Goal: Transaction & Acquisition: Book appointment/travel/reservation

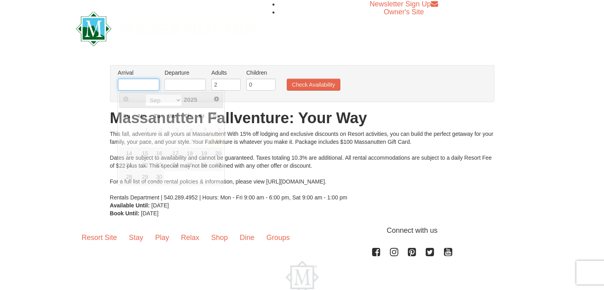
click at [141, 86] on input "text" at bounding box center [138, 85] width 41 height 12
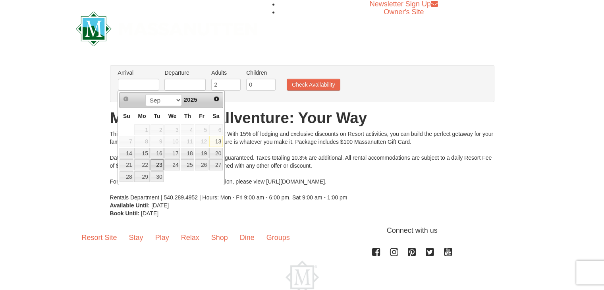
click at [159, 164] on link "23" at bounding box center [158, 164] width 14 height 11
type input "[DATE]"
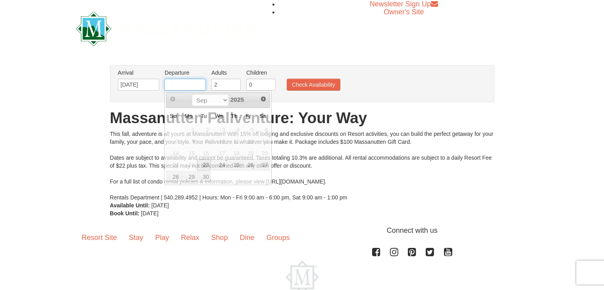
click at [188, 85] on input "text" at bounding box center [184, 85] width 41 height 12
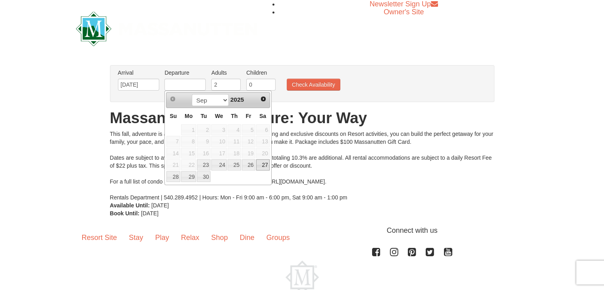
click at [261, 166] on link "27" at bounding box center [263, 164] width 14 height 11
type input "[DATE]"
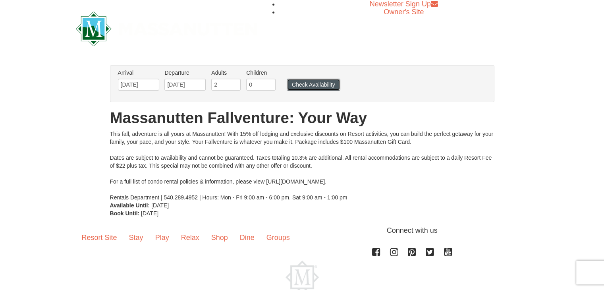
click at [300, 85] on button "Check Availability" at bounding box center [314, 85] width 54 height 12
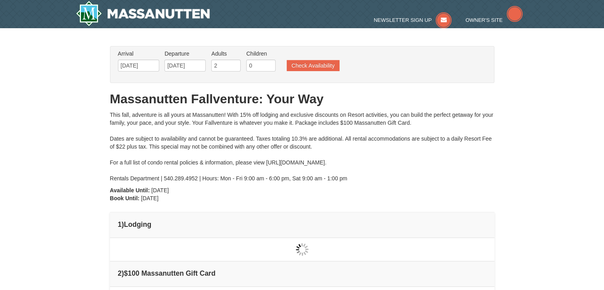
type input "[DATE]"
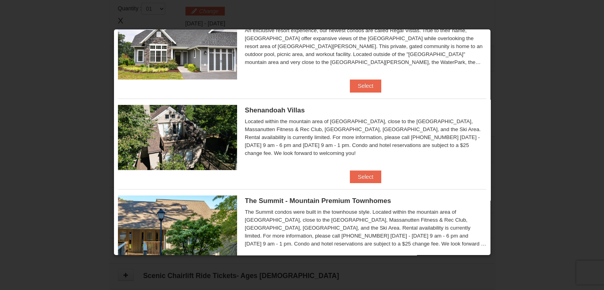
scroll to position [137, 0]
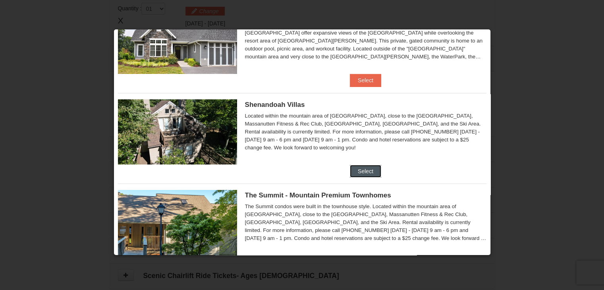
click at [369, 168] on button "Select" at bounding box center [365, 171] width 31 height 13
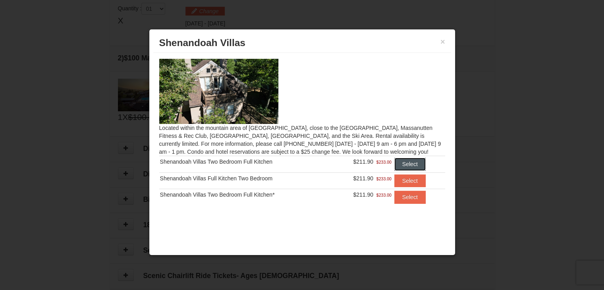
click at [410, 163] on button "Select" at bounding box center [410, 164] width 31 height 13
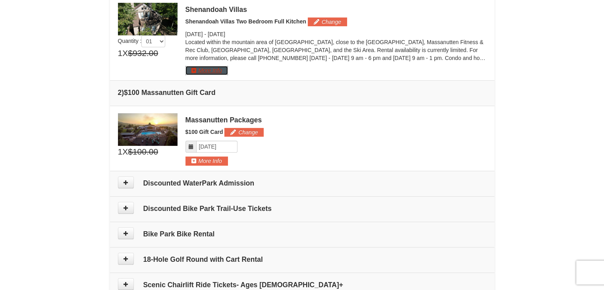
click at [207, 74] on button "More Info" at bounding box center [207, 70] width 43 height 9
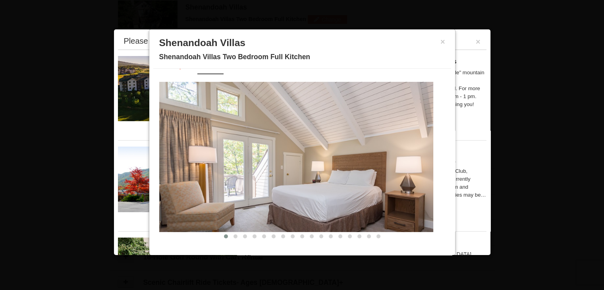
scroll to position [18, 0]
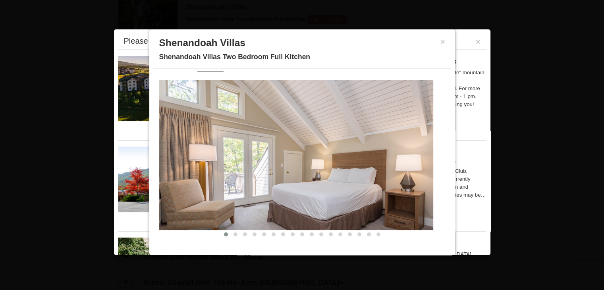
click at [418, 175] on img at bounding box center [296, 155] width 274 height 150
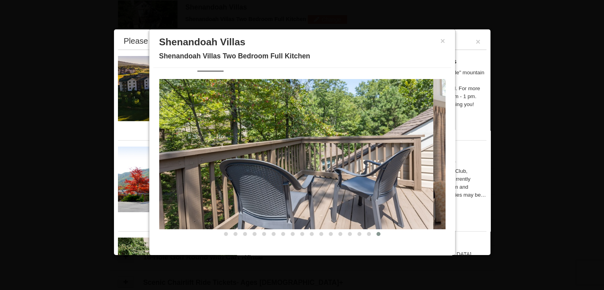
scroll to position [18, 0]
click at [441, 39] on button "×" at bounding box center [443, 41] width 5 height 8
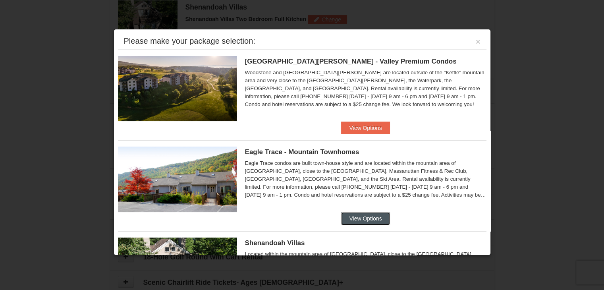
click at [360, 220] on button "View Options" at bounding box center [365, 218] width 48 height 13
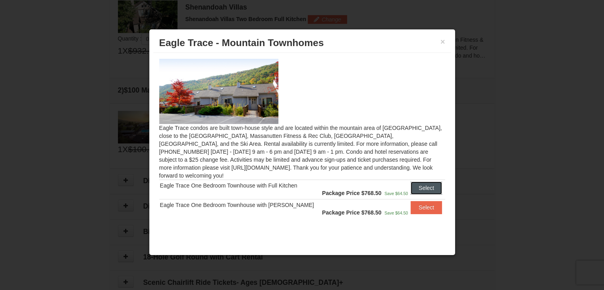
click at [417, 182] on button "Select" at bounding box center [426, 188] width 31 height 13
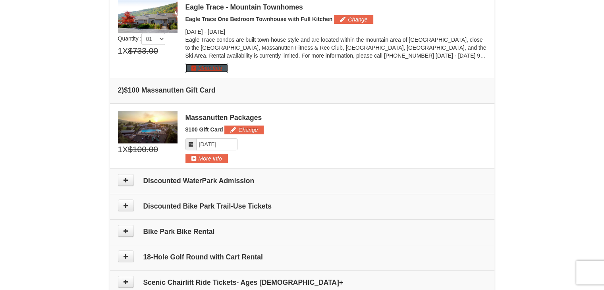
click at [203, 66] on button "More Info" at bounding box center [207, 68] width 43 height 9
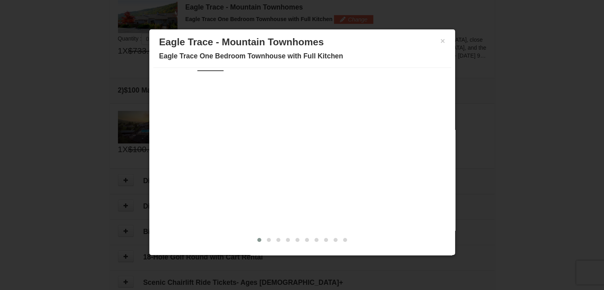
scroll to position [0, 0]
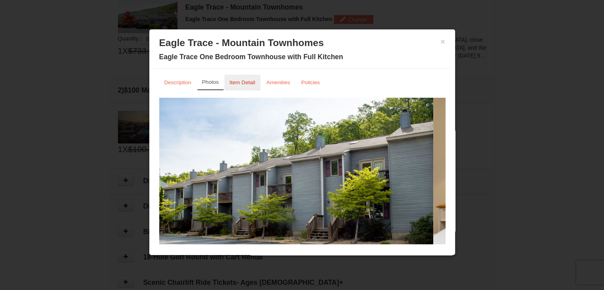
click at [240, 85] on small "Item Detail" at bounding box center [243, 82] width 26 height 6
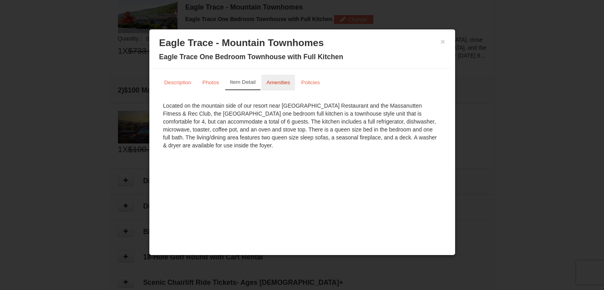
click at [280, 79] on small "Amenities" at bounding box center [279, 82] width 24 height 6
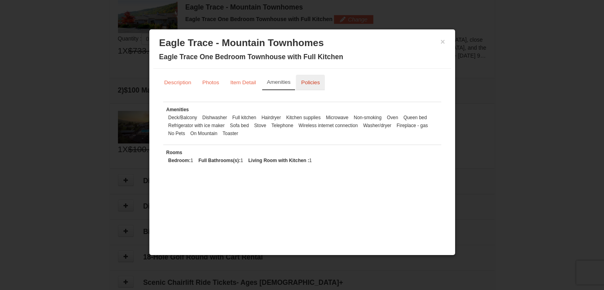
click at [311, 85] on small "Policies" at bounding box center [310, 82] width 19 height 6
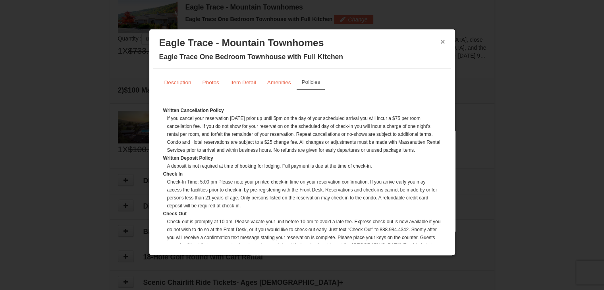
click at [441, 43] on button "×" at bounding box center [443, 42] width 5 height 8
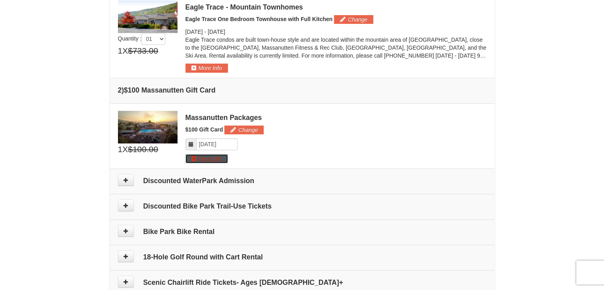
click at [210, 159] on button "More Info" at bounding box center [207, 158] width 43 height 9
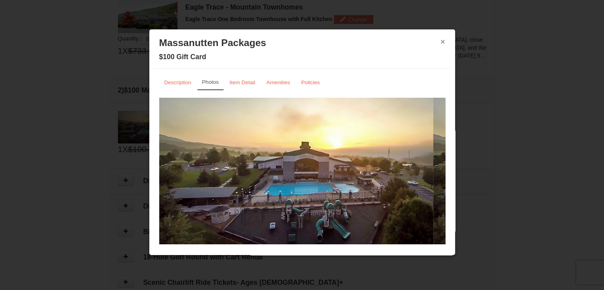
click at [441, 44] on button "×" at bounding box center [443, 42] width 5 height 8
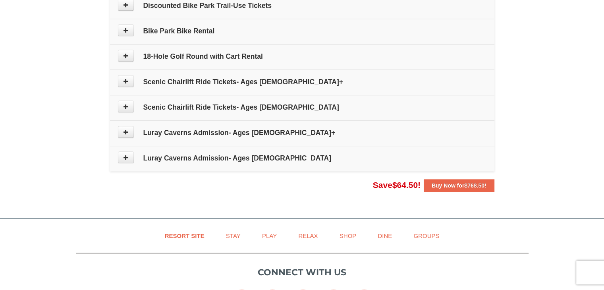
scroll to position [472, 0]
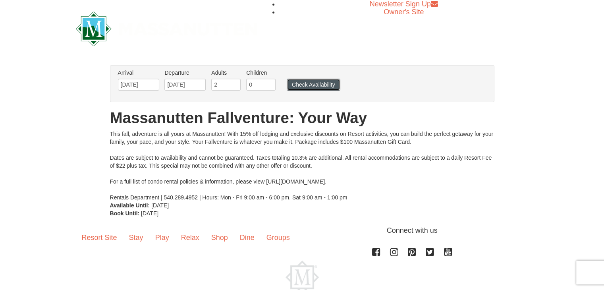
click at [311, 87] on button "Check Availability" at bounding box center [314, 85] width 54 height 12
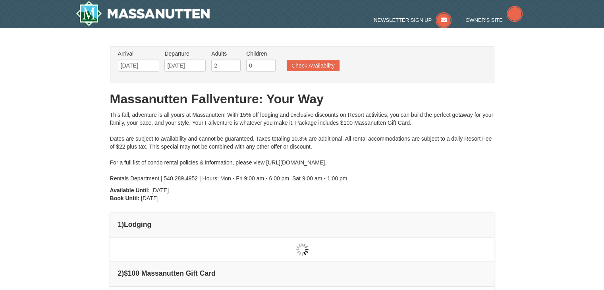
type input "[DATE]"
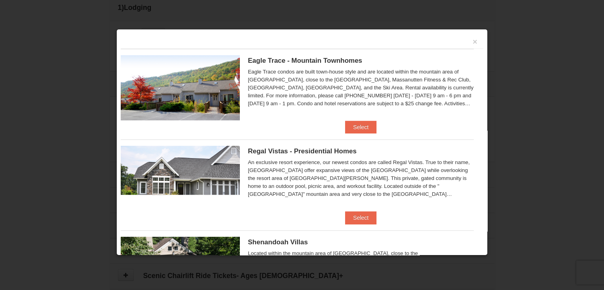
scroll to position [243, 0]
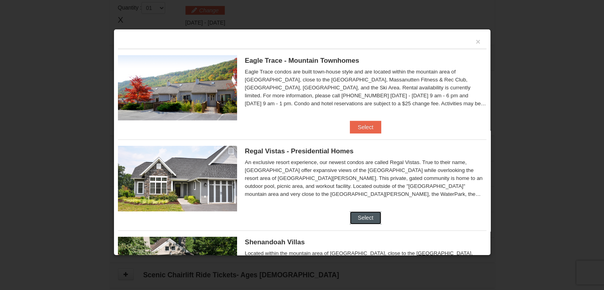
click at [358, 217] on button "Select" at bounding box center [365, 217] width 31 height 13
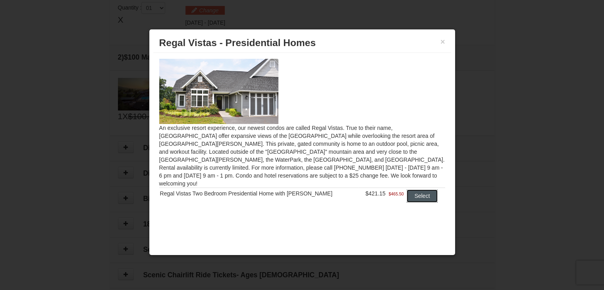
click at [419, 190] on button "Select" at bounding box center [422, 196] width 31 height 13
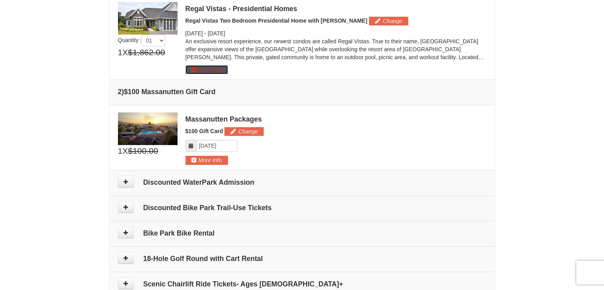
click at [211, 68] on button "More Info" at bounding box center [207, 69] width 43 height 9
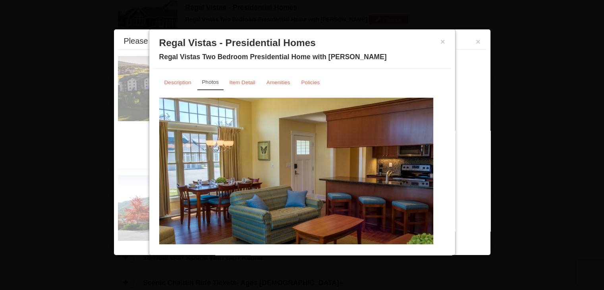
scroll to position [244, 0]
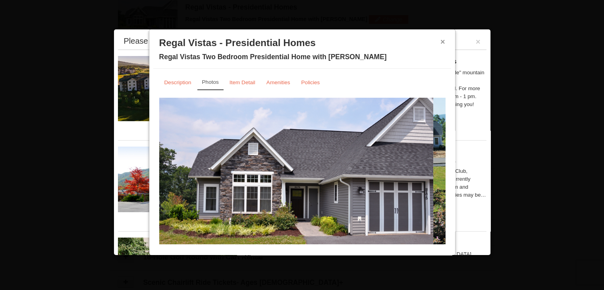
click at [441, 43] on button "×" at bounding box center [443, 42] width 5 height 8
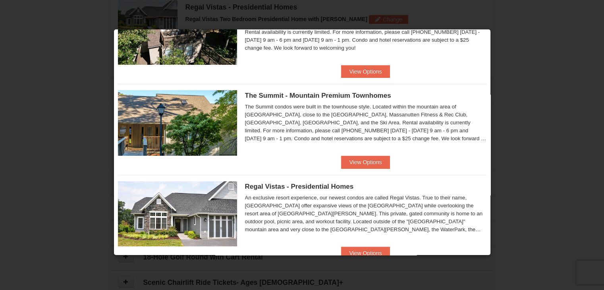
scroll to position [260, 0]
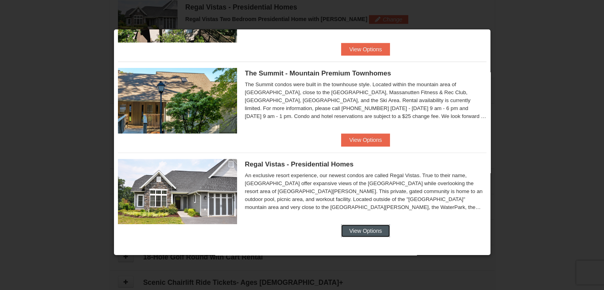
click at [350, 229] on button "View Options" at bounding box center [365, 230] width 48 height 13
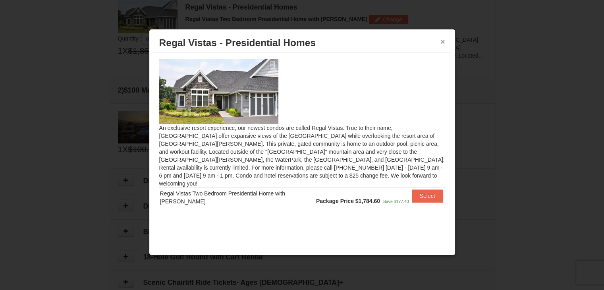
click at [443, 40] on button "×" at bounding box center [443, 42] width 5 height 8
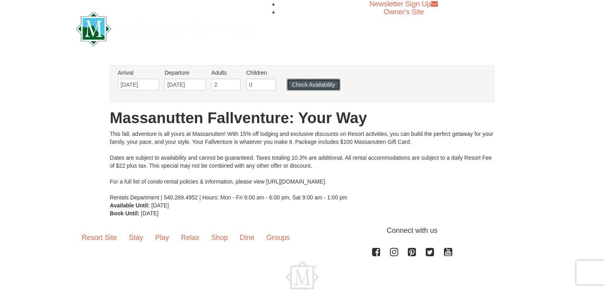
click at [317, 79] on button "Check Availability" at bounding box center [314, 85] width 54 height 12
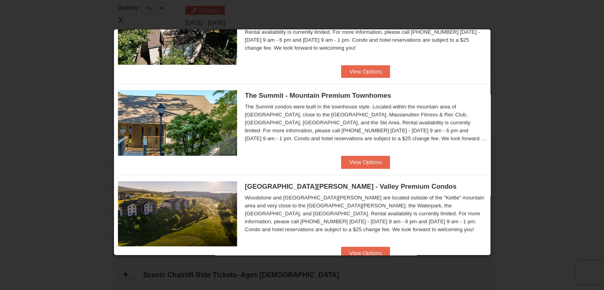
scroll to position [260, 0]
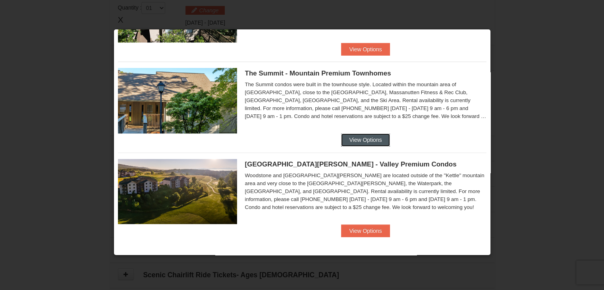
click at [359, 139] on button "View Options" at bounding box center [365, 139] width 48 height 13
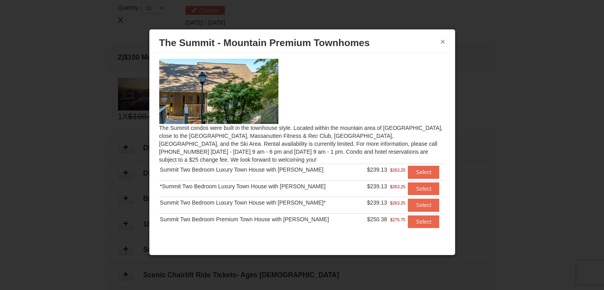
click at [441, 41] on button "×" at bounding box center [443, 42] width 5 height 8
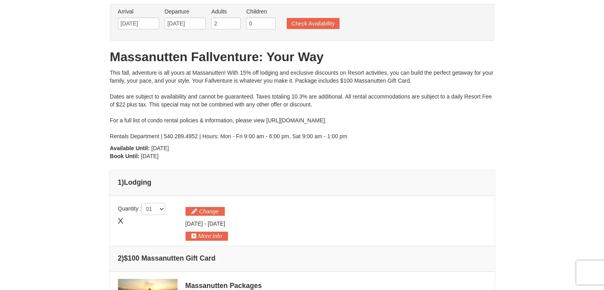
scroll to position [37, 0]
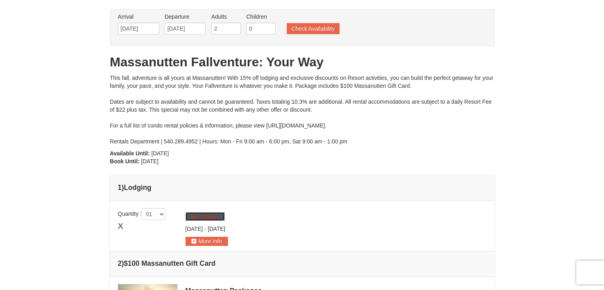
click at [209, 218] on button "Change" at bounding box center [205, 216] width 39 height 9
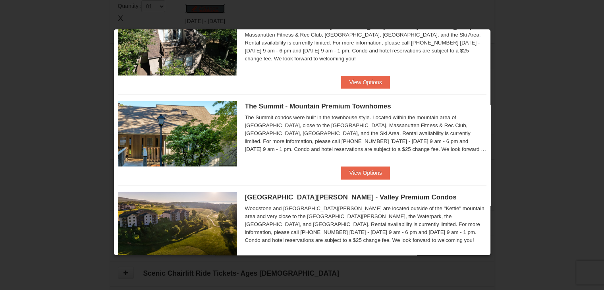
scroll to position [260, 0]
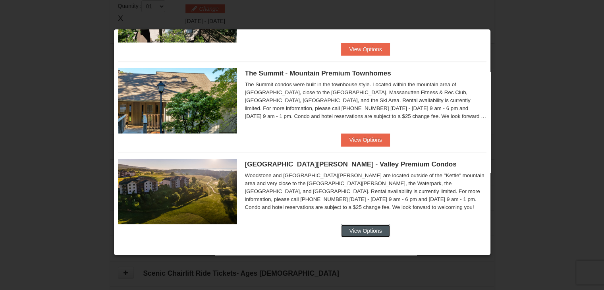
click at [356, 227] on button "View Options" at bounding box center [365, 230] width 48 height 13
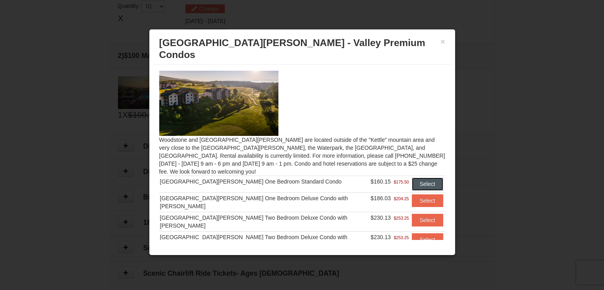
click at [414, 178] on button "Select" at bounding box center [427, 184] width 31 height 13
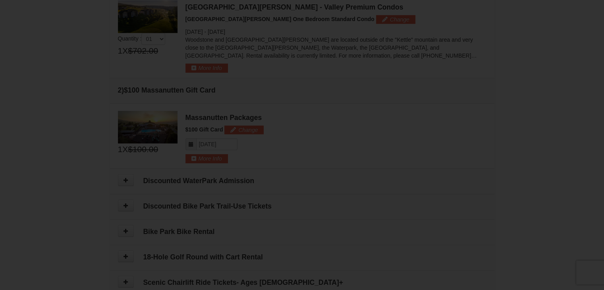
scroll to position [277, 0]
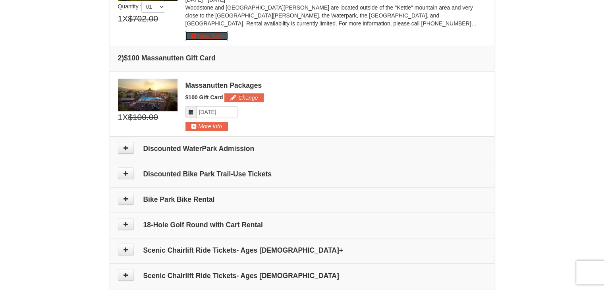
click at [207, 37] on button "More Info" at bounding box center [207, 35] width 43 height 9
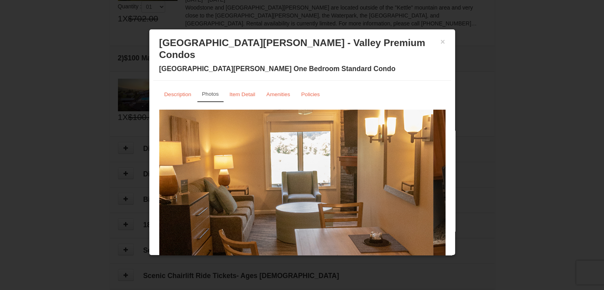
scroll to position [18, 0]
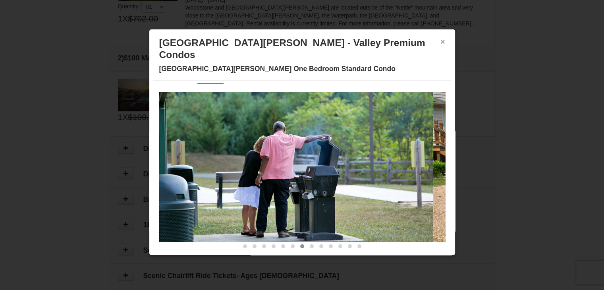
click at [441, 40] on button "×" at bounding box center [443, 42] width 5 height 8
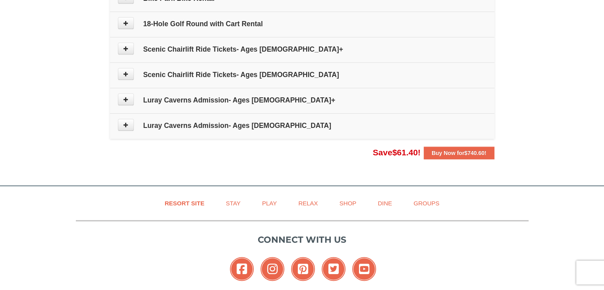
scroll to position [493, 0]
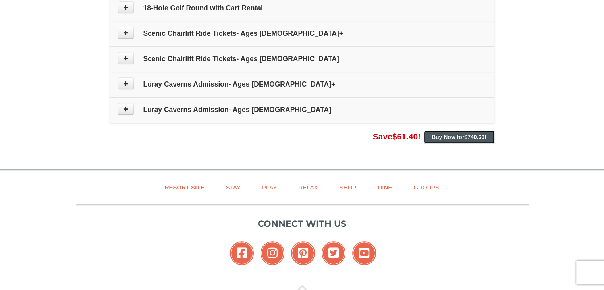
click at [458, 137] on strong "Buy Now for $740.60 !" at bounding box center [459, 137] width 55 height 6
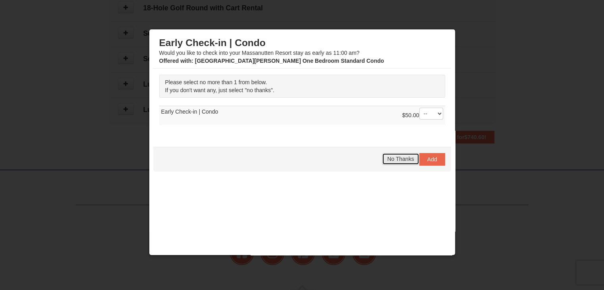
click at [391, 157] on span "No Thanks" at bounding box center [400, 159] width 27 height 6
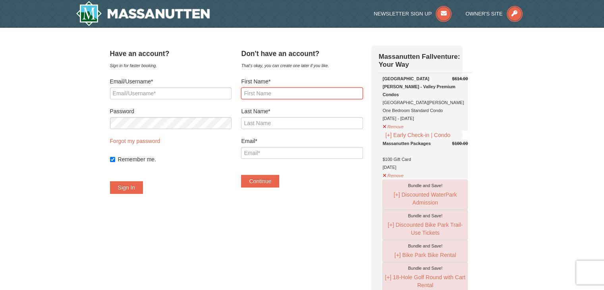
click at [264, 93] on input "First Name*" at bounding box center [302, 93] width 122 height 12
type input "shelton"
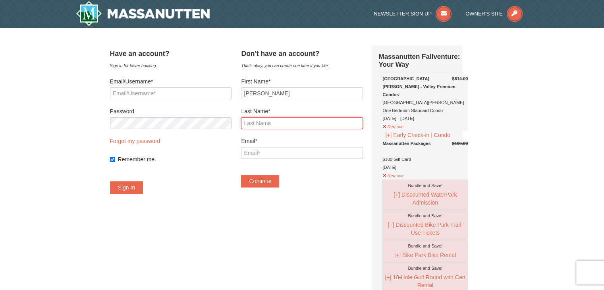
type input "williams"
type input "tondawill@yahoo.com"
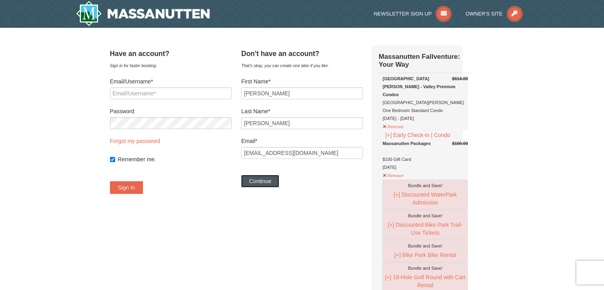
click at [270, 182] on button "Continue" at bounding box center [260, 181] width 38 height 13
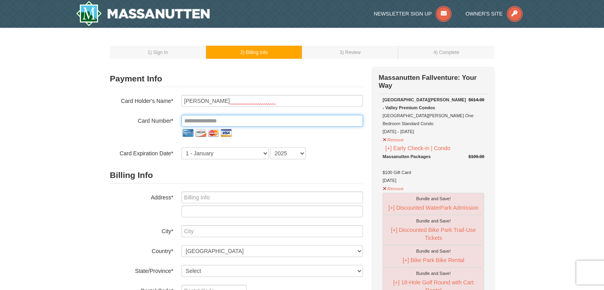
click at [205, 118] on input "tel" at bounding box center [273, 121] width 182 height 12
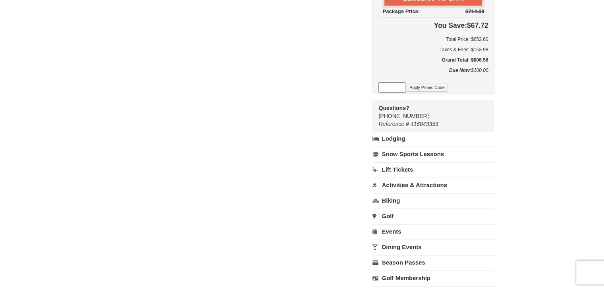
scroll to position [523, 0]
